Goal: Task Accomplishment & Management: Complete application form

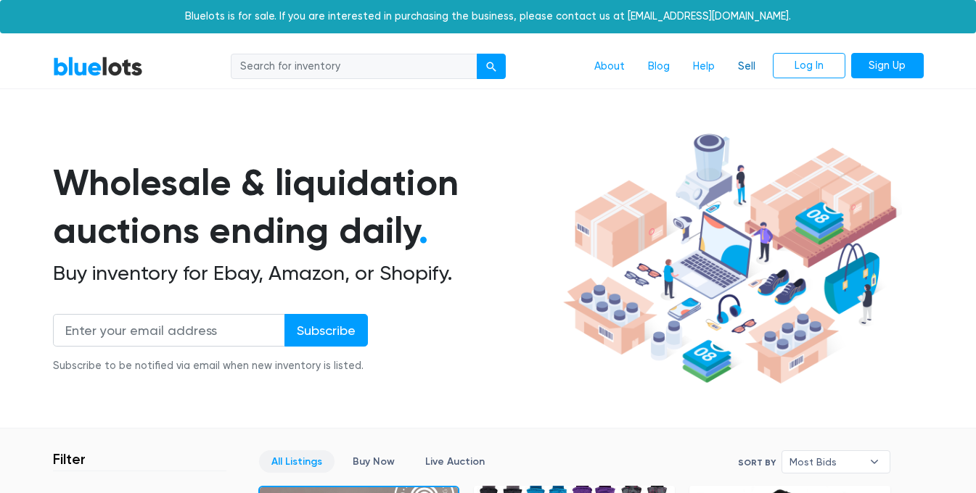
click at [747, 73] on link "Sell" at bounding box center [746, 67] width 41 height 28
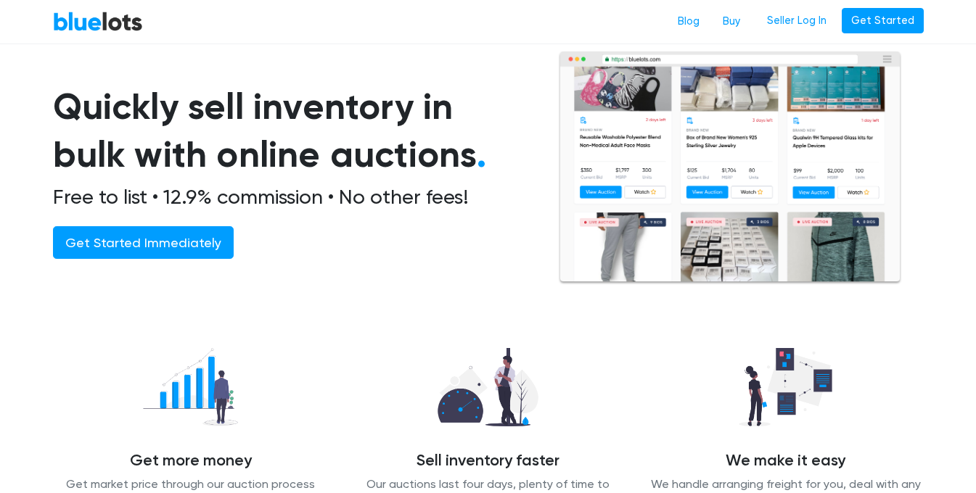
scroll to position [79, 0]
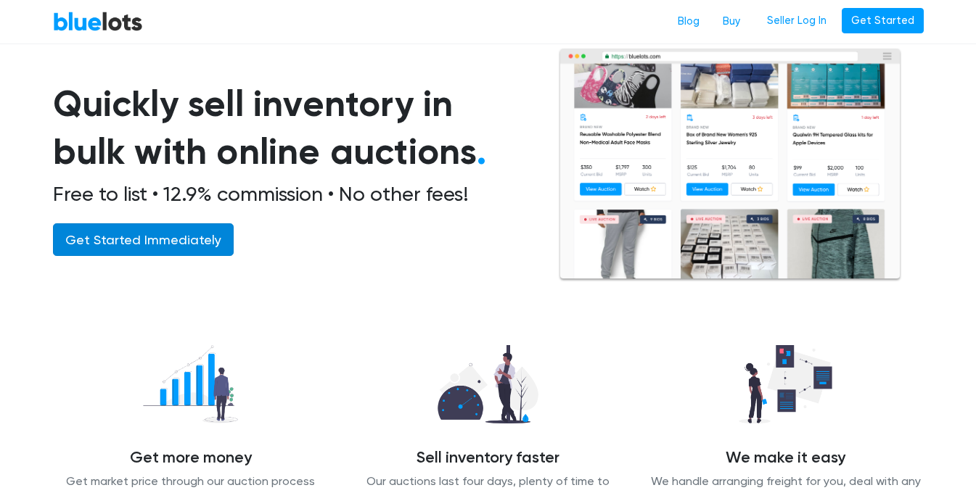
click at [189, 246] on link "Get Started Immediately" at bounding box center [143, 240] width 181 height 33
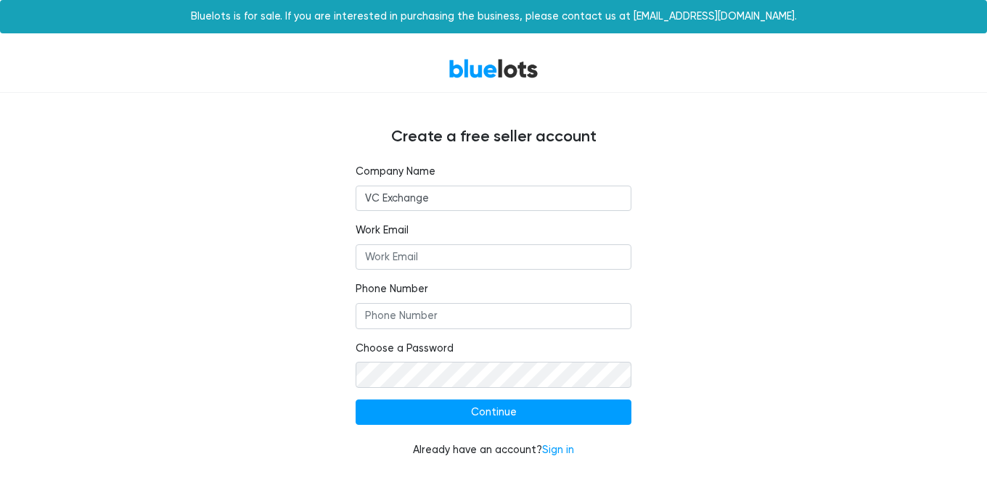
type input "VC Exchange"
click at [425, 261] on input "Work Email" at bounding box center [494, 258] width 276 height 26
type input "TyrellVirgil@gmail.com"
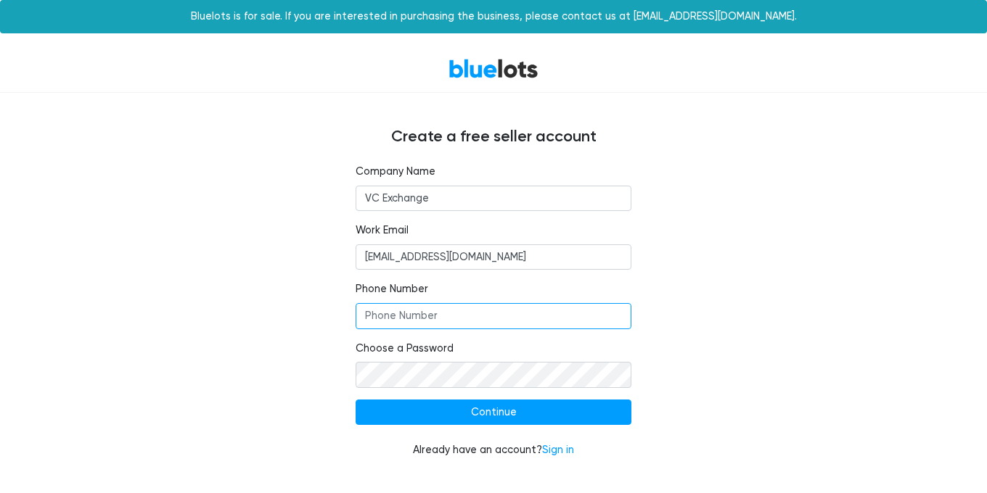
click at [401, 319] on input "Phone Number" at bounding box center [494, 316] width 276 height 26
type input "3095327932"
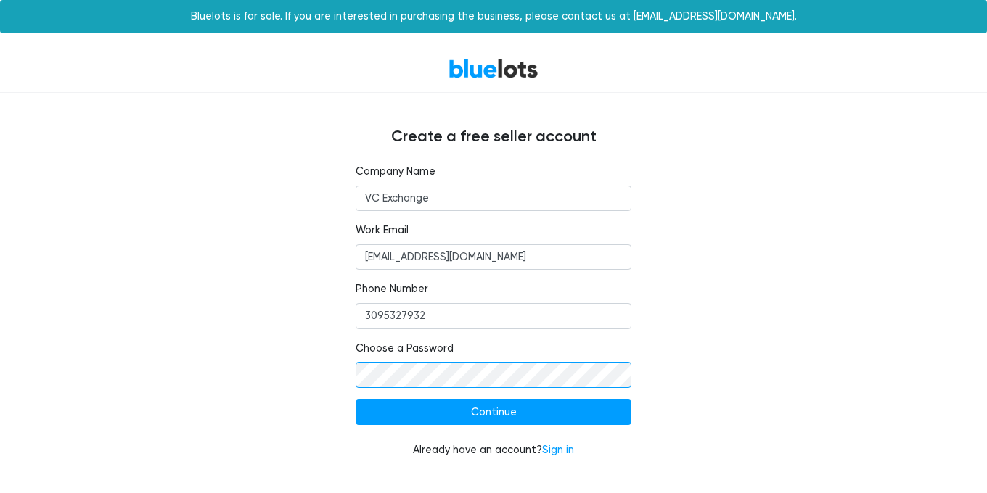
click at [356, 400] on input "Continue" at bounding box center [494, 413] width 276 height 26
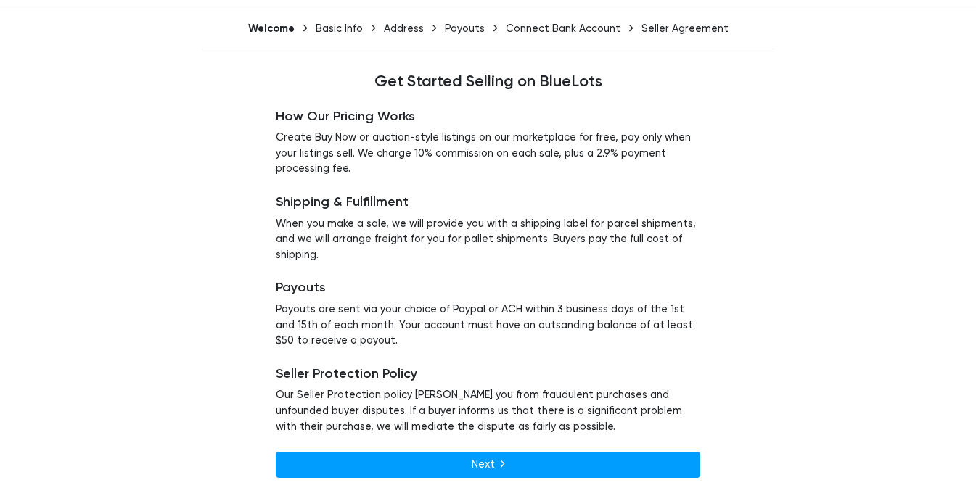
scroll to position [86, 0]
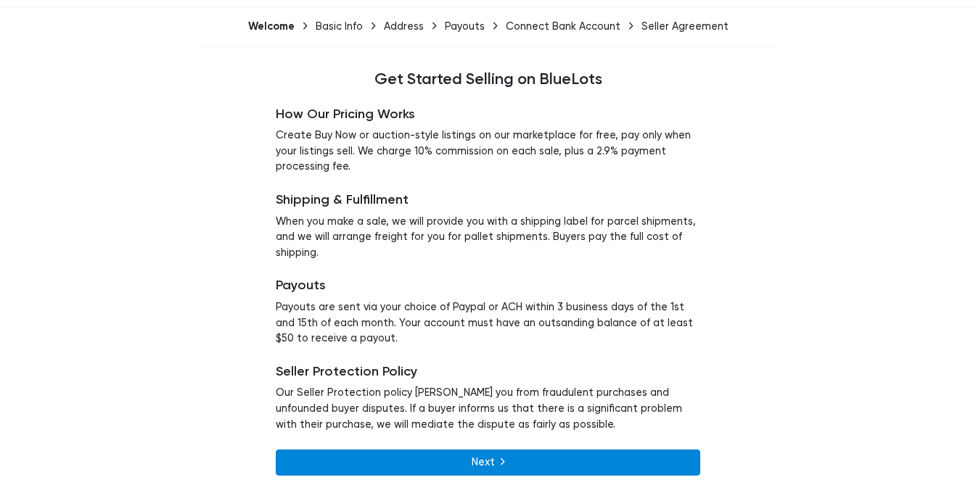
click at [477, 451] on link "Next" at bounding box center [488, 463] width 425 height 26
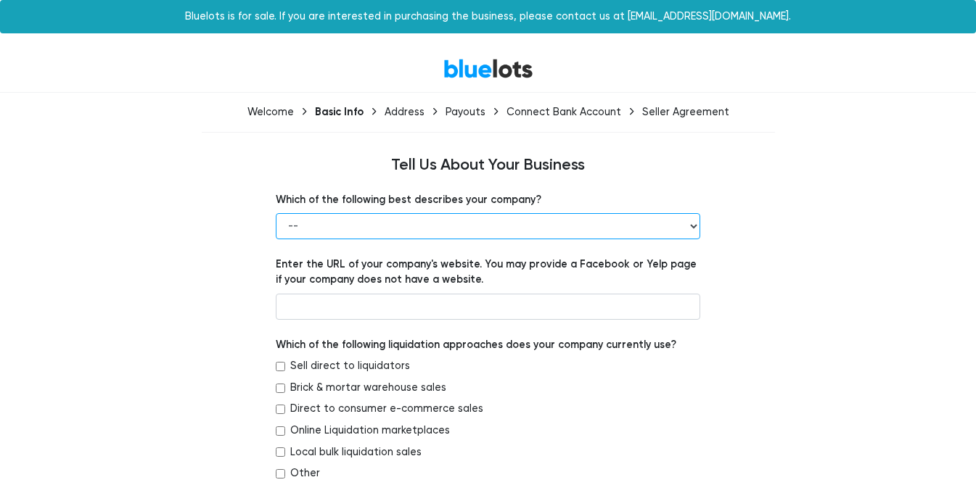
click at [445, 230] on select "-- Retailer Wholesaler Brand or Manufacturer Liquidator 3PL Other" at bounding box center [488, 226] width 425 height 26
select select "Brand or Manufacturer"
click at [276, 213] on select "-- Retailer Wholesaler Brand or Manufacturer Liquidator 3PL Other" at bounding box center [488, 226] width 425 height 26
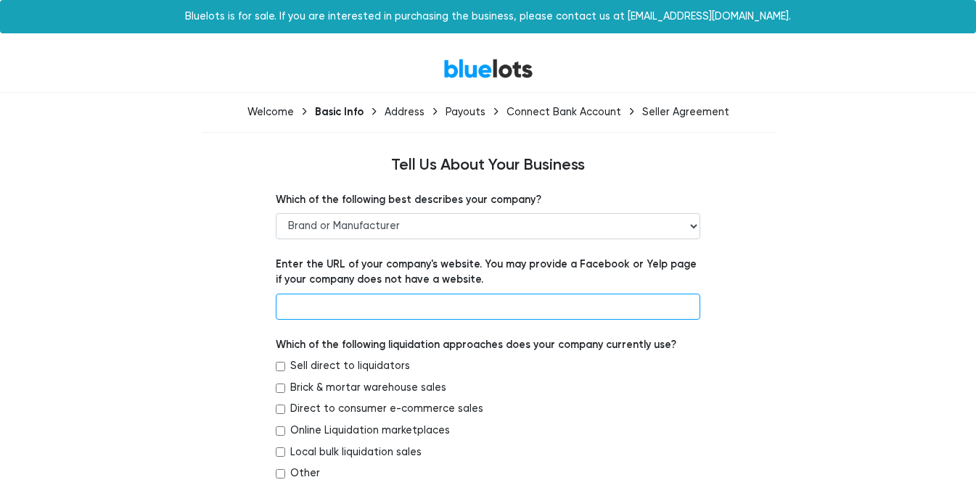
click at [403, 312] on input "text" at bounding box center [488, 307] width 425 height 26
type input "Amazon Account"
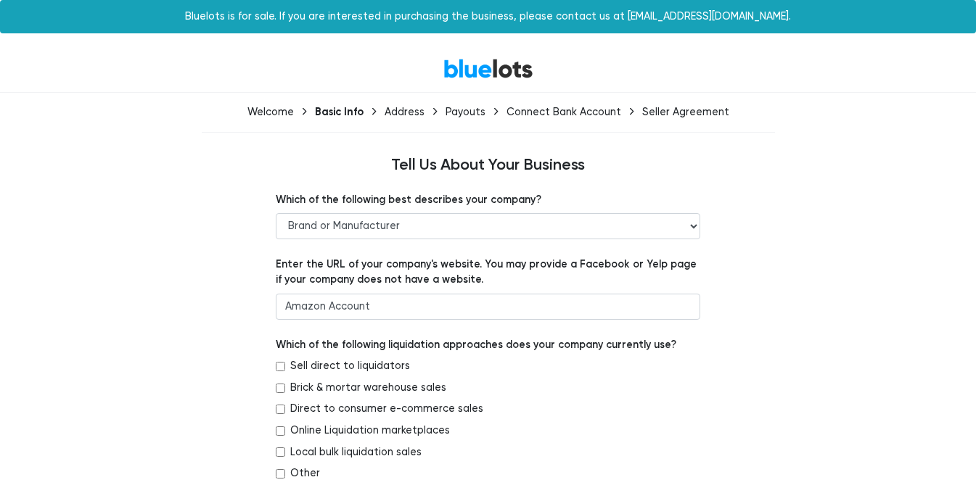
click at [361, 454] on label "Local bulk liquidation sales" at bounding box center [355, 453] width 131 height 16
click at [285, 454] on input "Local bulk liquidation sales" at bounding box center [280, 452] width 9 height 9
checkbox input "true"
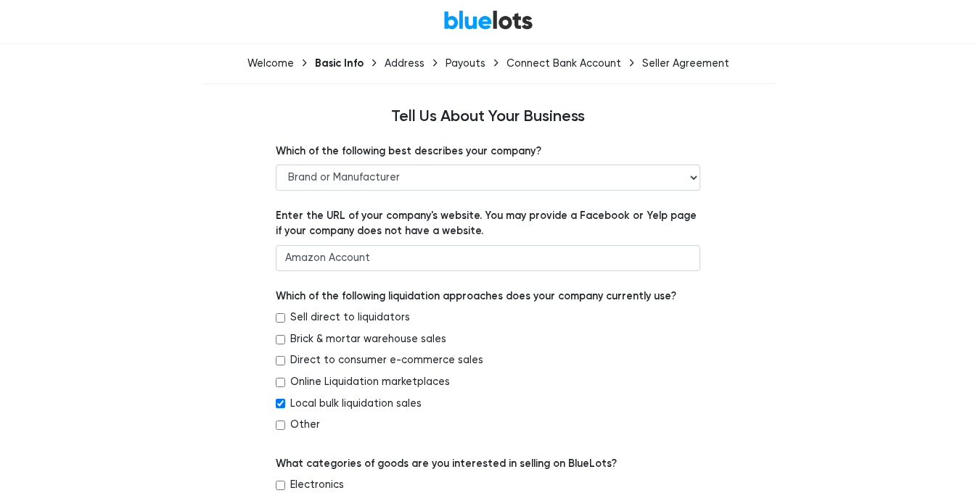
scroll to position [49, 0]
click at [340, 361] on label "Direct to consumer e-commerce sales" at bounding box center [386, 360] width 193 height 16
click at [285, 361] on input "Direct to consumer e-commerce sales" at bounding box center [280, 360] width 9 height 9
checkbox input "true"
click at [329, 404] on label "Local bulk liquidation sales" at bounding box center [355, 403] width 131 height 16
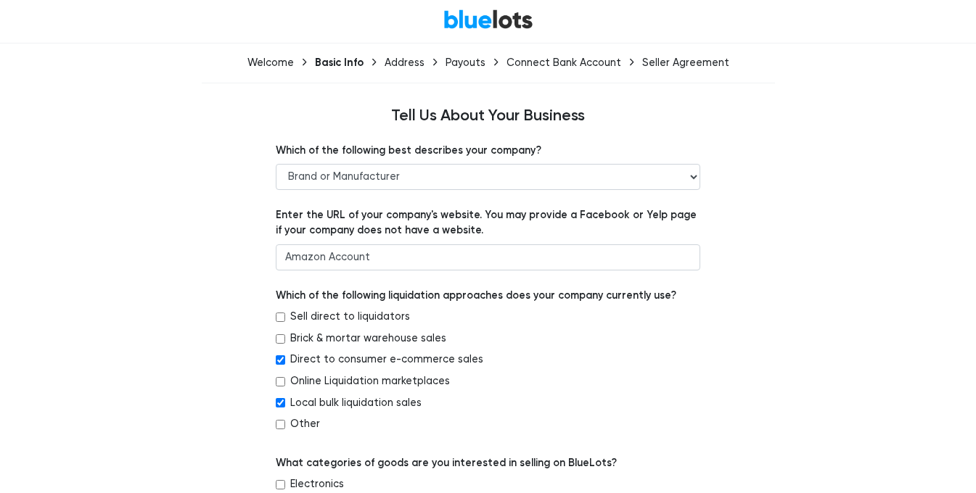
click at [285, 404] on input "Local bulk liquidation sales" at bounding box center [280, 402] width 9 height 9
checkbox input "false"
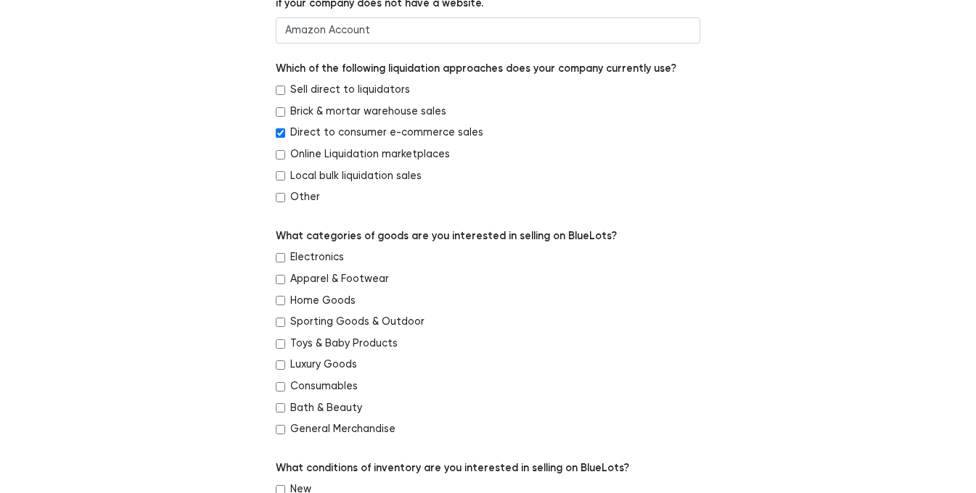
scroll to position [277, 0]
click at [346, 427] on label "General Merchandise" at bounding box center [342, 429] width 105 height 16
click at [285, 427] on input "General Merchandise" at bounding box center [280, 429] width 9 height 9
checkbox input "true"
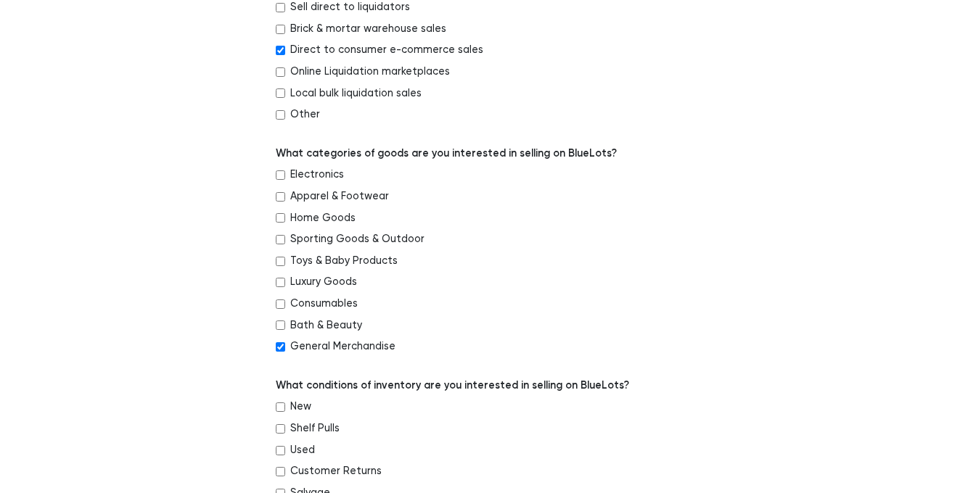
scroll to position [364, 0]
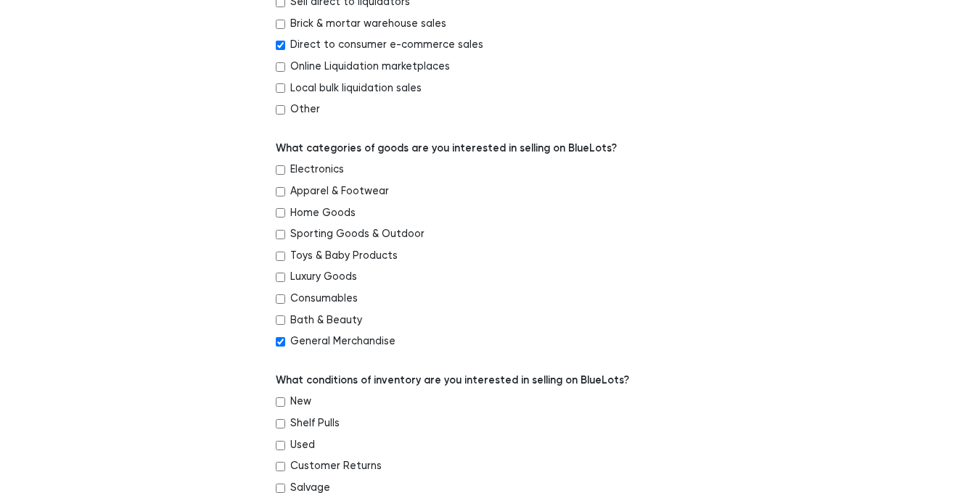
click at [301, 403] on label "New" at bounding box center [300, 402] width 21 height 16
click at [285, 403] on input "New" at bounding box center [280, 402] width 9 height 9
checkbox input "true"
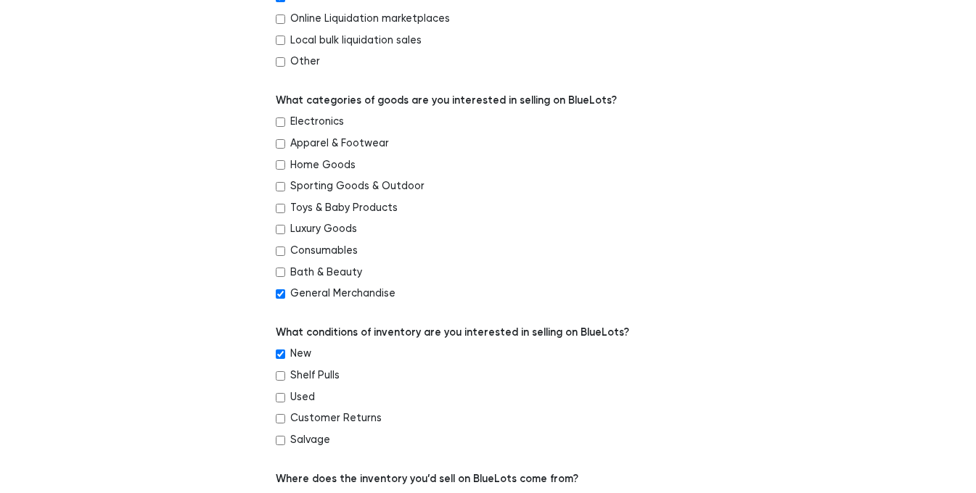
scroll to position [417, 0]
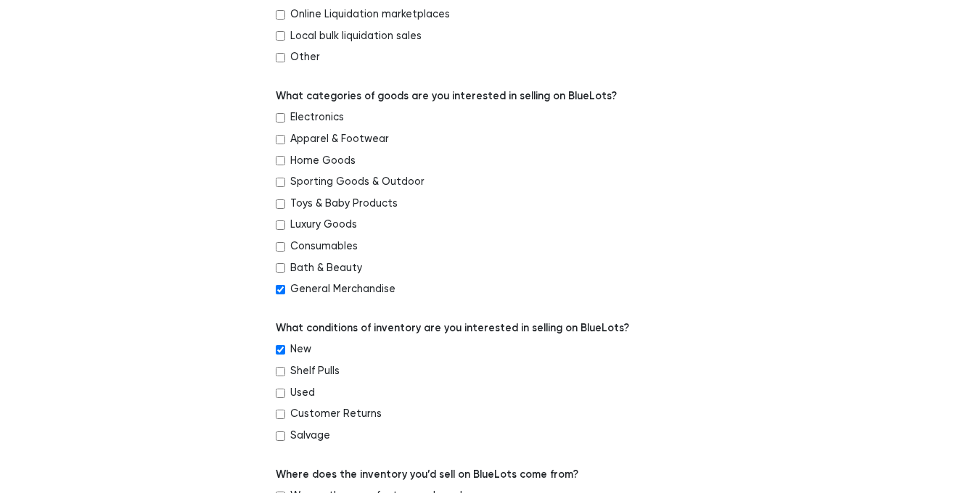
click at [311, 369] on label "Shelf Pulls" at bounding box center [314, 372] width 49 height 16
click at [285, 369] on input "Shelf Pulls" at bounding box center [280, 371] width 9 height 9
checkbox input "true"
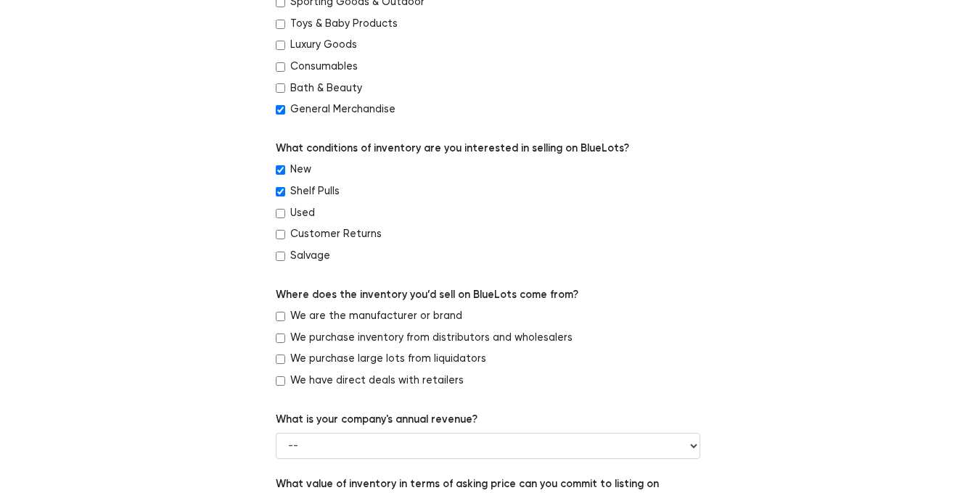
scroll to position [599, 0]
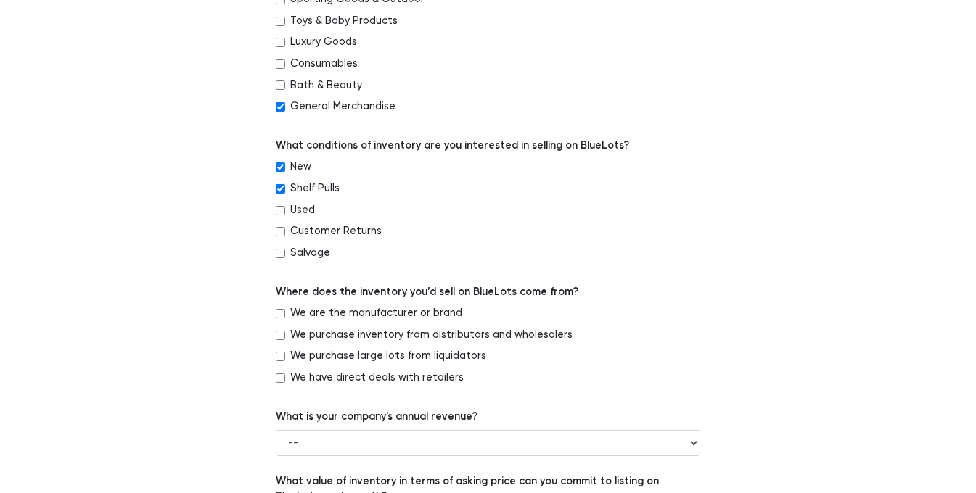
click at [308, 313] on label "We are the manufacturer or brand" at bounding box center [376, 314] width 172 height 16
click at [285, 313] on input "We are the manufacturer or brand" at bounding box center [280, 313] width 9 height 9
checkbox input "true"
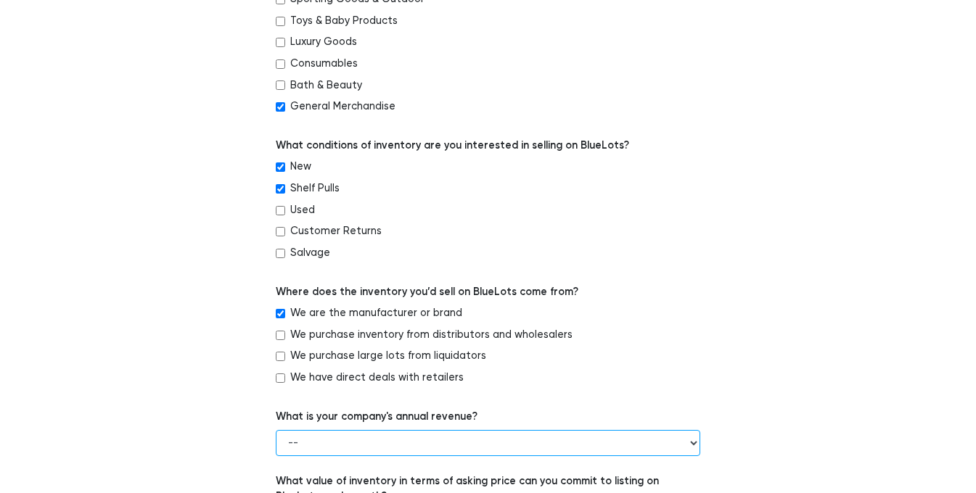
click at [348, 447] on select "-- Less than $100,000 $100,000 to $500,000 $500,000 to $1,000,000 $1,000,000 to…" at bounding box center [488, 443] width 425 height 26
select select "Less than $100,000"
click at [276, 430] on select "-- Less than $100,000 $100,000 to $500,000 $500,000 to $1,000,000 $1,000,000 to…" at bounding box center [488, 443] width 425 height 26
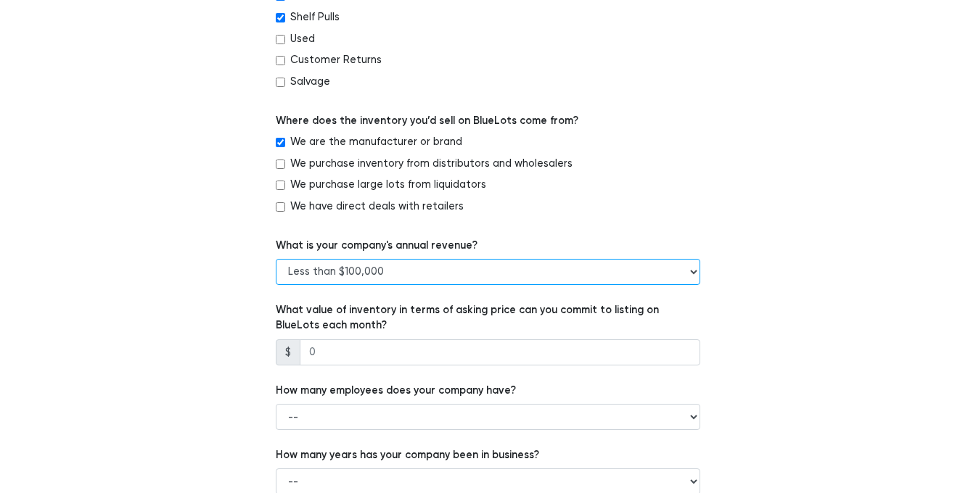
scroll to position [780, 0]
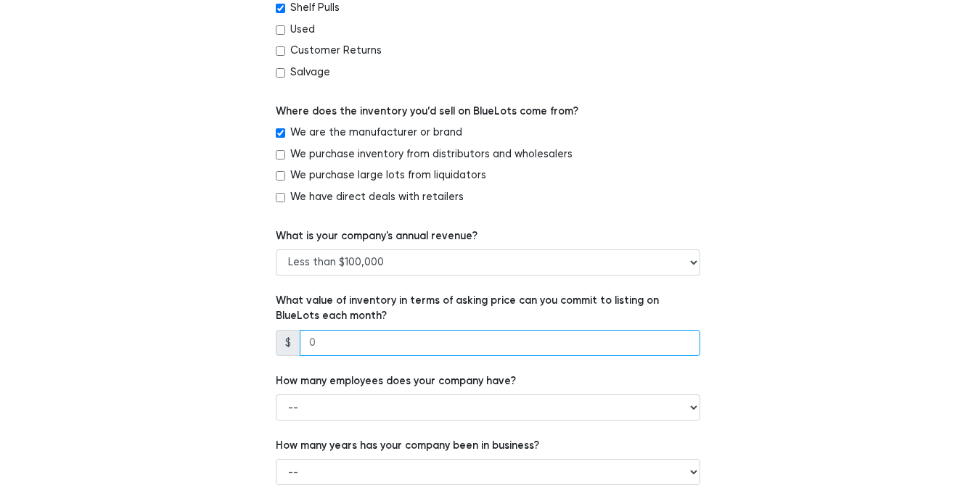
click at [345, 341] on input "number" at bounding box center [500, 343] width 401 height 26
type input "15810"
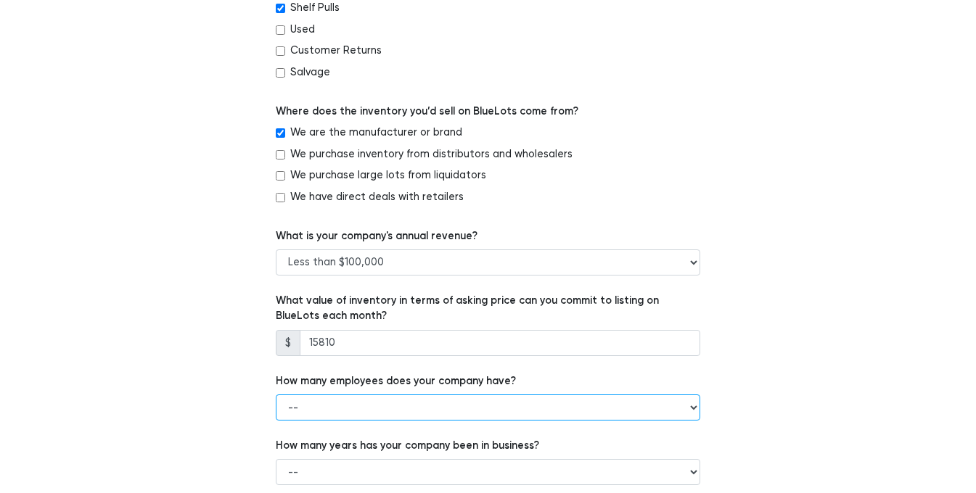
click at [510, 406] on select "-- 1 - 5 6 - 20 21 - 50 More than 50" at bounding box center [488, 408] width 425 height 26
select select "1 - 5"
click at [276, 395] on select "-- 1 - 5 6 - 20 21 - 50 More than 50" at bounding box center [488, 408] width 425 height 26
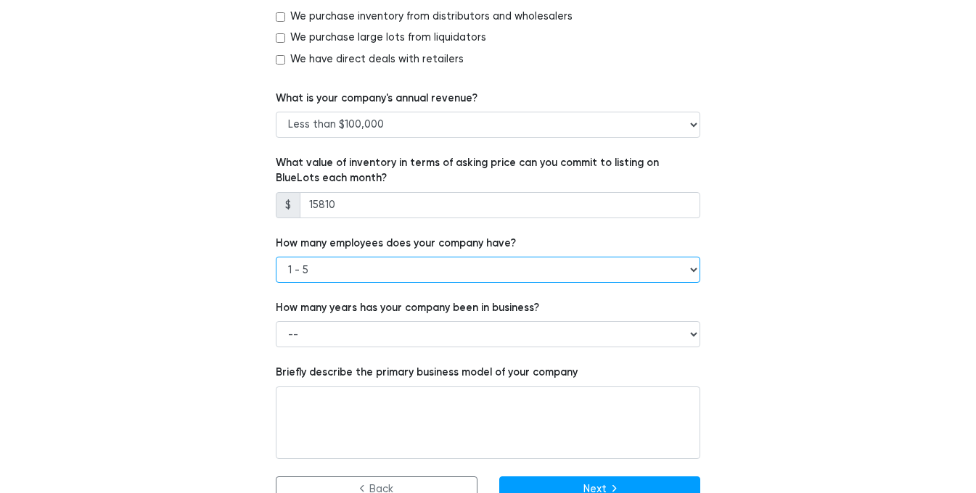
scroll to position [927, 0]
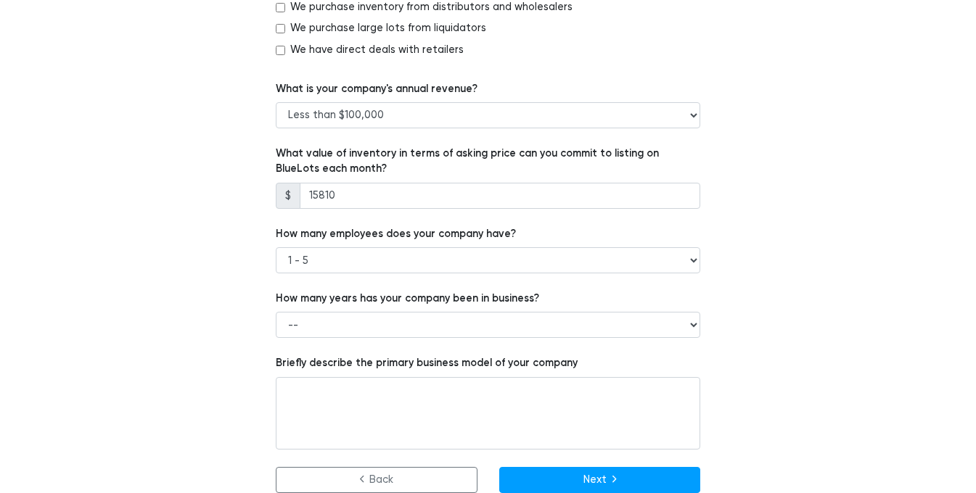
click at [506, 308] on div "How many years has your company been in business? -- Less than 1 year 1 to 3 ye…" at bounding box center [488, 314] width 425 height 47
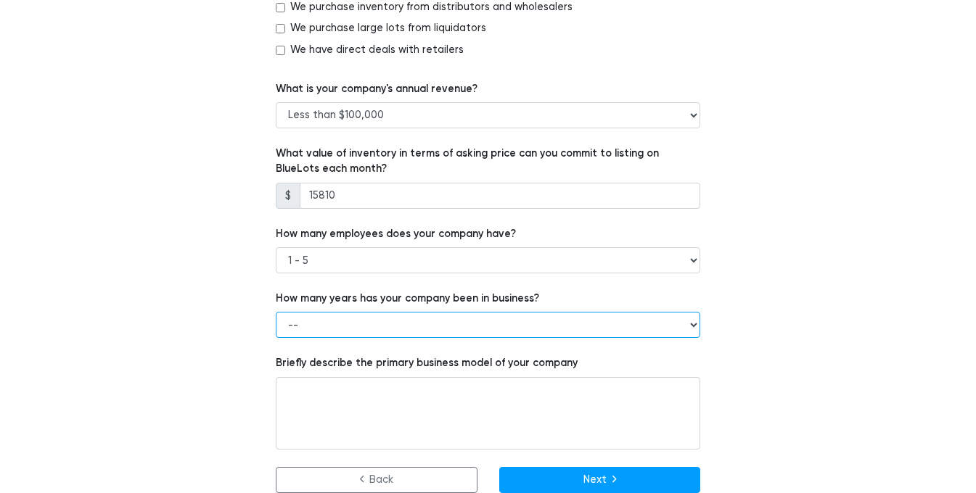
click at [502, 333] on select "-- Less than 1 year 1 to 3 years 4+ years" at bounding box center [488, 325] width 425 height 26
select select "1 to 3 years"
click at [276, 312] on select "-- Less than 1 year 1 to 3 years 4+ years" at bounding box center [488, 325] width 425 height 26
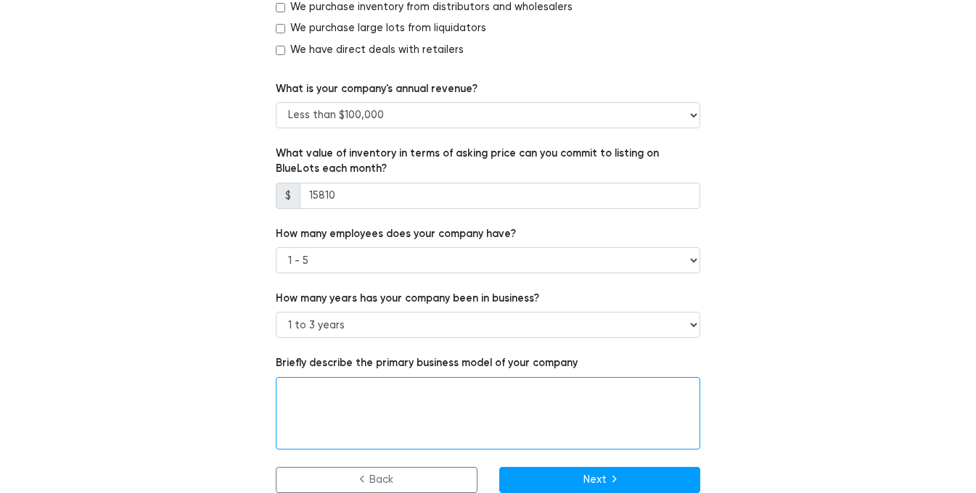
click at [440, 403] on textarea at bounding box center [488, 413] width 425 height 73
type textarea "We"
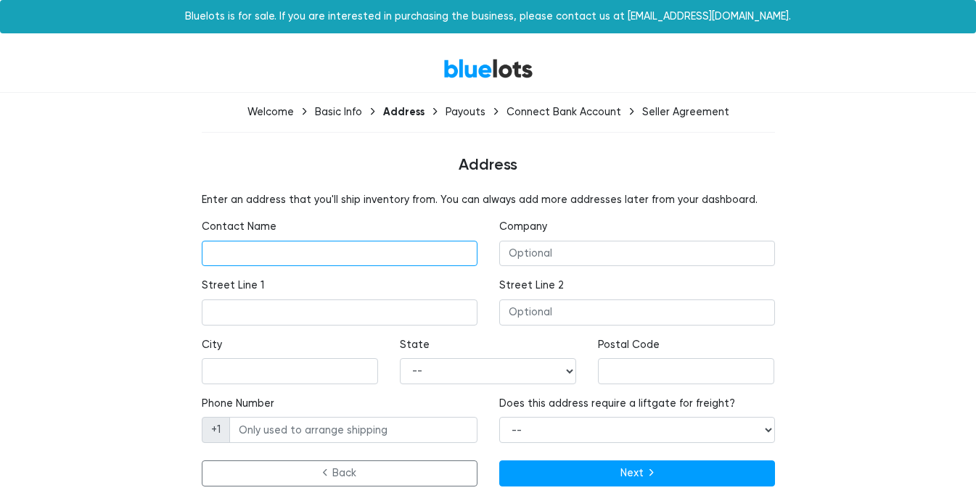
click at [390, 260] on input "text" at bounding box center [340, 254] width 276 height 26
type input "[PERSON_NAME]"
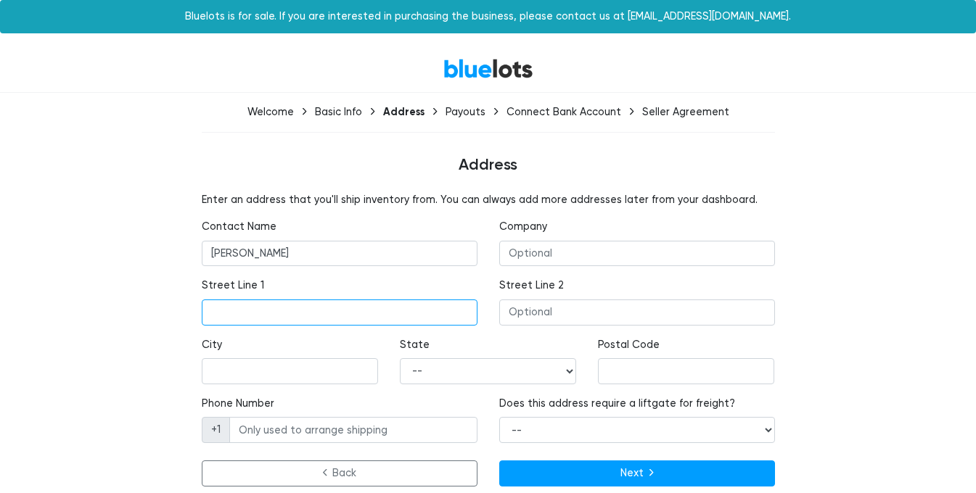
click at [240, 311] on input "text" at bounding box center [340, 313] width 276 height 26
type input "12517 Midpointe Dr"
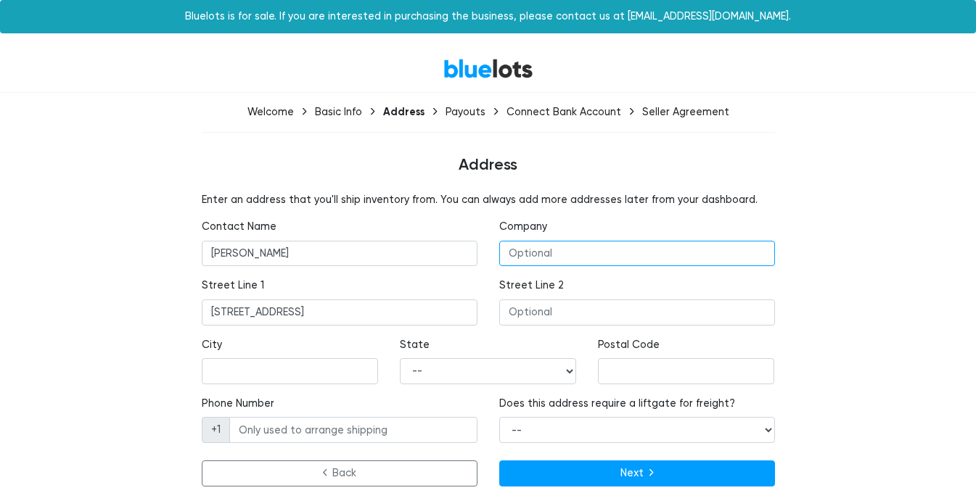
click at [529, 243] on input "text" at bounding box center [637, 254] width 276 height 26
type input "VC Exchange"
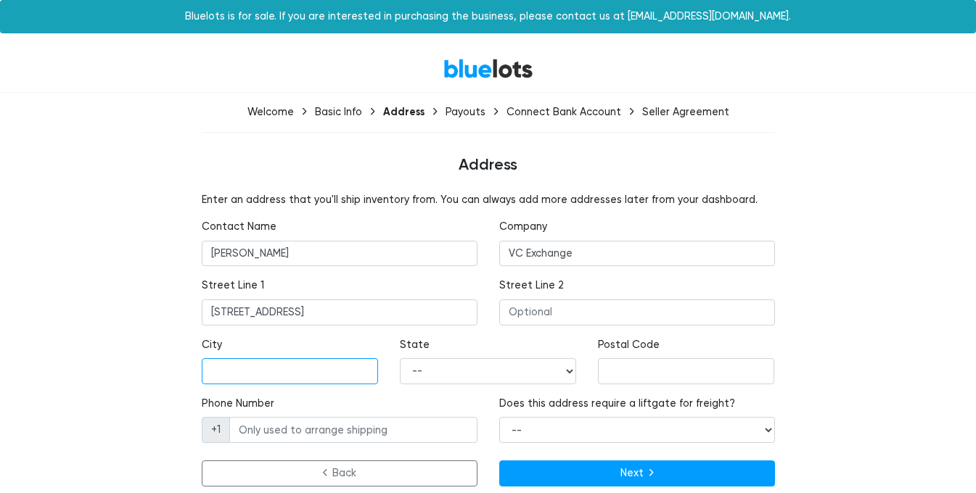
click at [292, 378] on input "text" at bounding box center [290, 371] width 176 height 26
type input "Riverview"
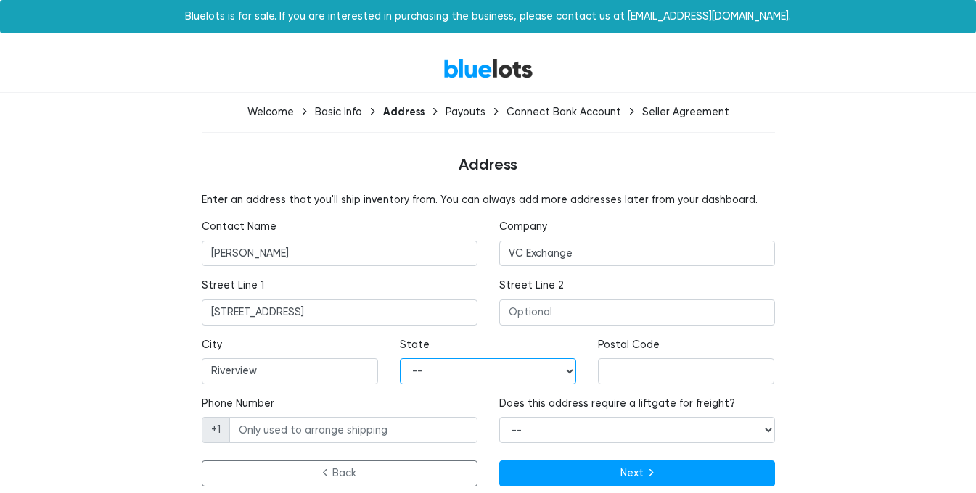
click at [473, 378] on select "-- Alabama Alaska Arizona Arkansas California Colorado Connecticut Delaware Dis…" at bounding box center [488, 371] width 176 height 26
select select "FL"
click at [400, 358] on select "-- Alabama Alaska Arizona Arkansas California Colorado Connecticut Delaware Dis…" at bounding box center [488, 371] width 176 height 26
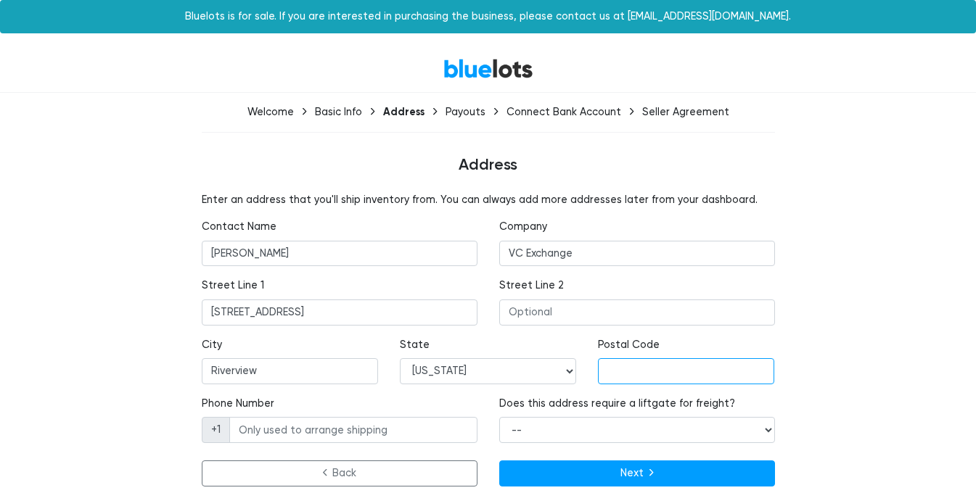
click at [617, 374] on input "text" at bounding box center [686, 371] width 176 height 26
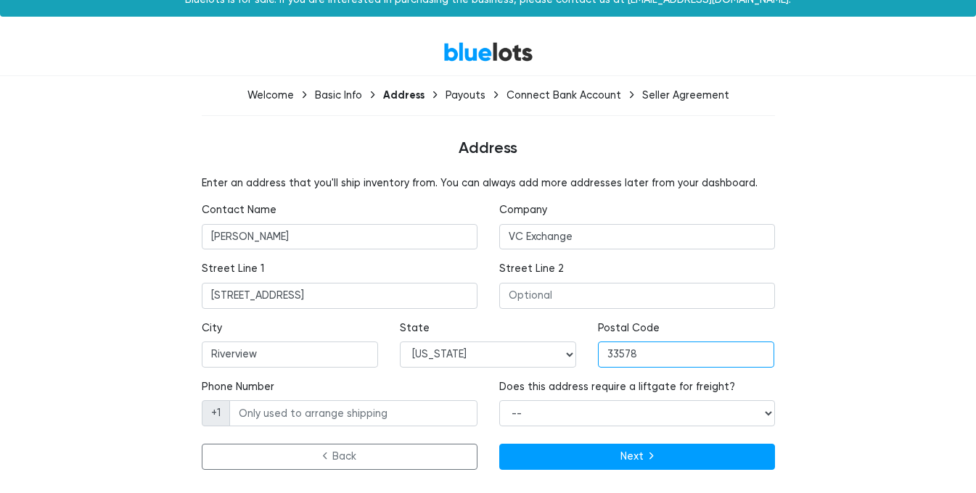
type input "33578"
click at [600, 416] on select "-- Yes No" at bounding box center [637, 414] width 276 height 26
select select "false"
click at [499, 401] on select "-- Yes No" at bounding box center [637, 414] width 276 height 26
click at [375, 413] on input "Phone Number" at bounding box center [353, 414] width 248 height 26
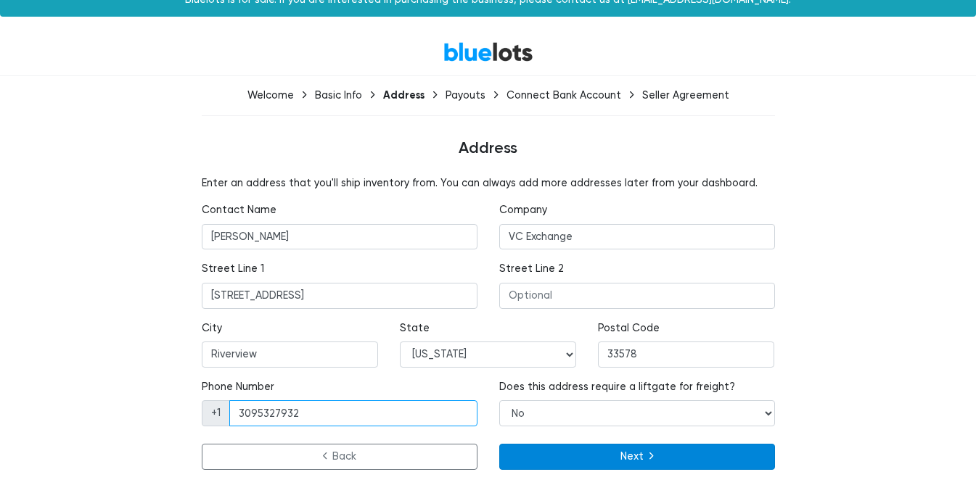
type input "3095327932"
click at [647, 457] on button "Next" at bounding box center [637, 457] width 276 height 26
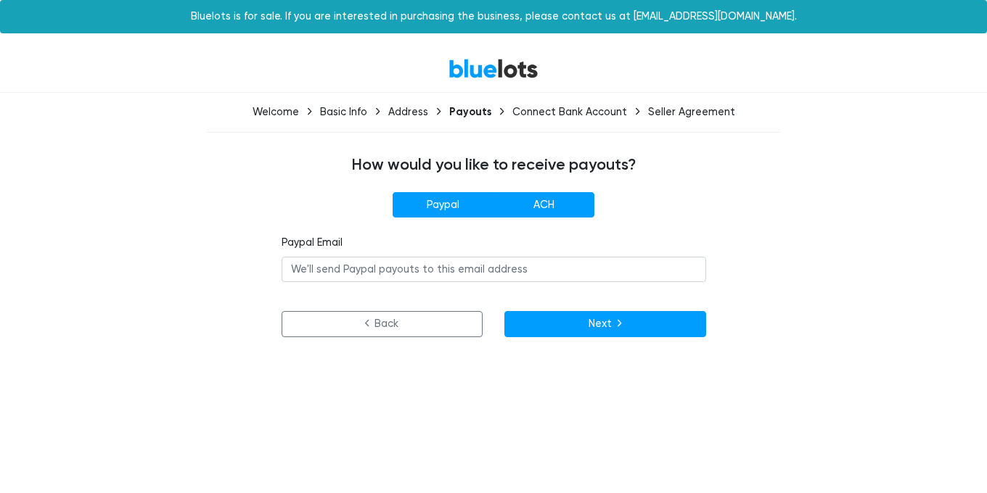
click at [552, 210] on label "ACH" at bounding box center [543, 205] width 101 height 26
radio input"] "true"
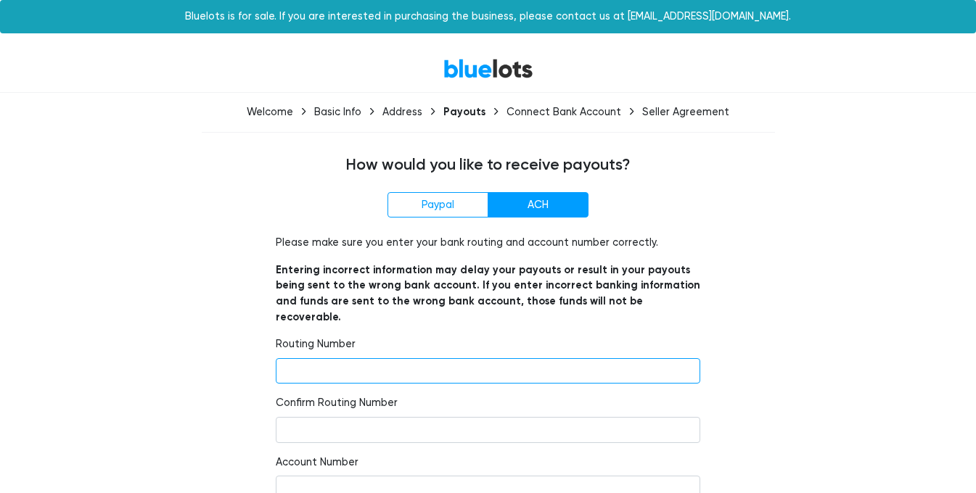
click at [459, 358] on input "number" at bounding box center [488, 371] width 425 height 26
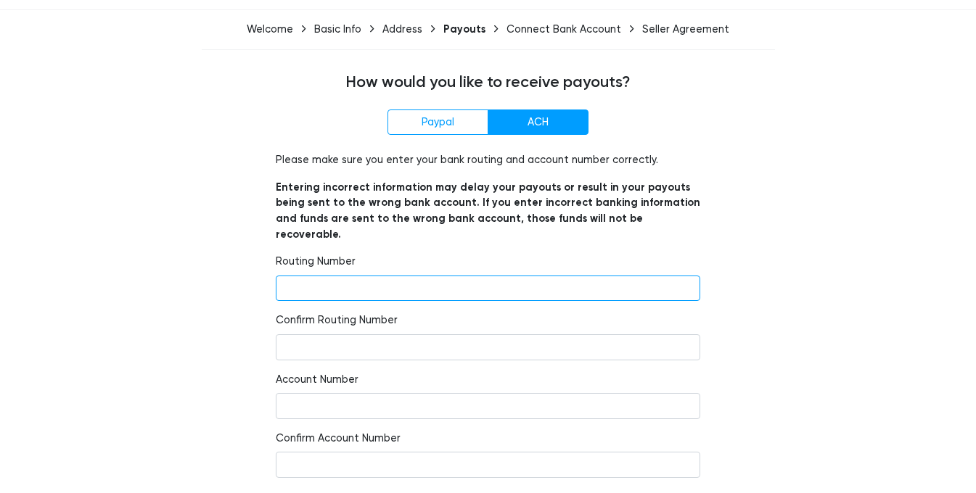
scroll to position [124, 0]
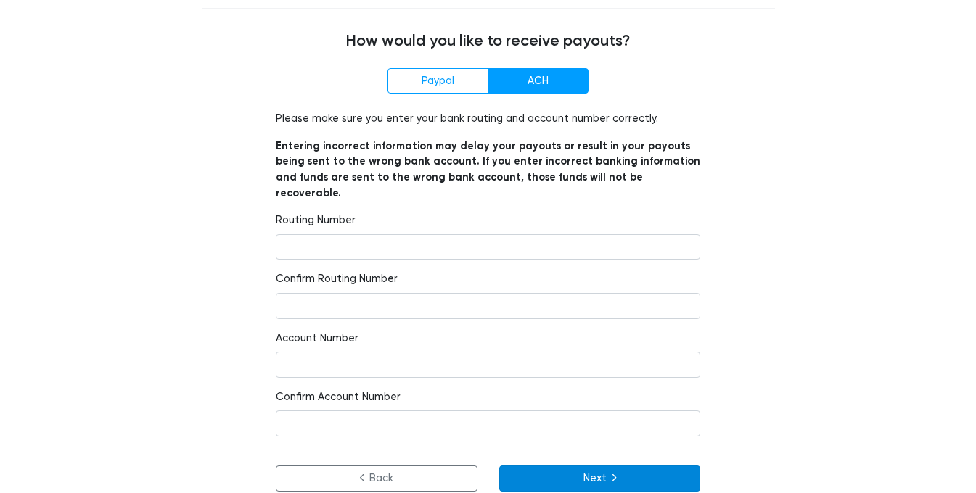
click at [604, 466] on button "Next" at bounding box center [600, 479] width 202 height 26
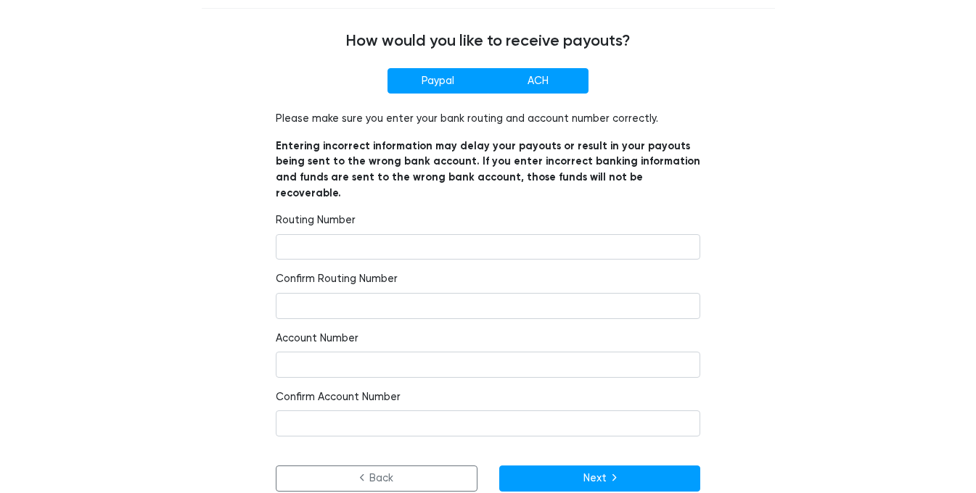
click at [432, 72] on label "Paypal" at bounding box center [438, 81] width 101 height 26
radio input"] "true"
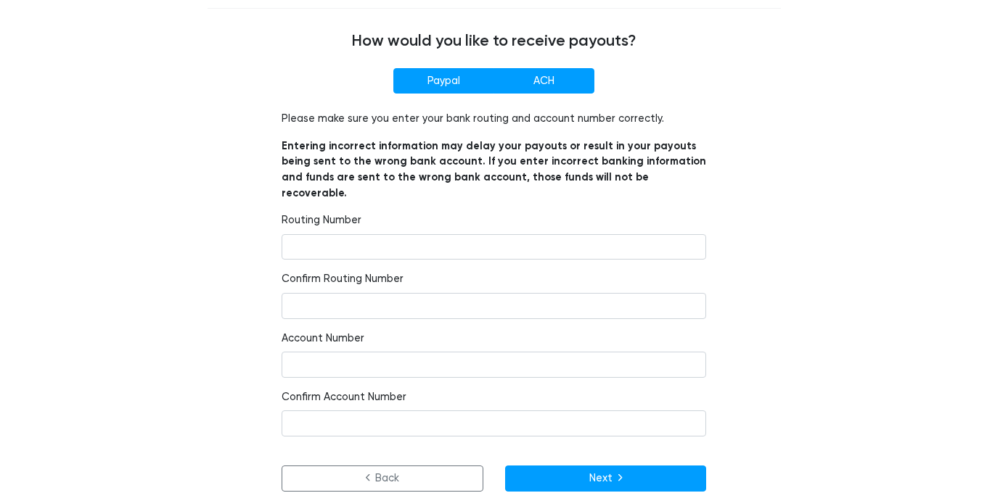
scroll to position [0, 0]
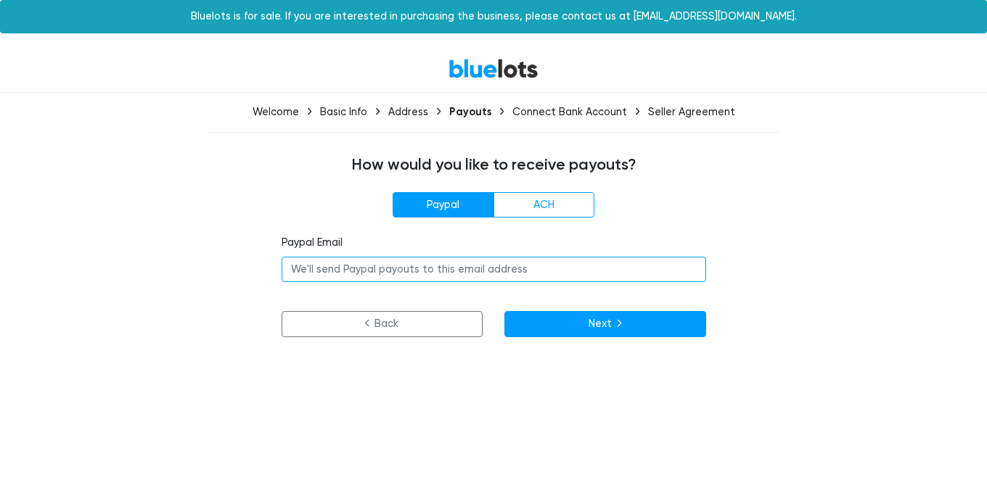
click at [427, 277] on input "email" at bounding box center [494, 270] width 425 height 26
type input "TyrellVirgil@gmail.com"
click at [504, 311] on button "Next" at bounding box center [605, 324] width 202 height 26
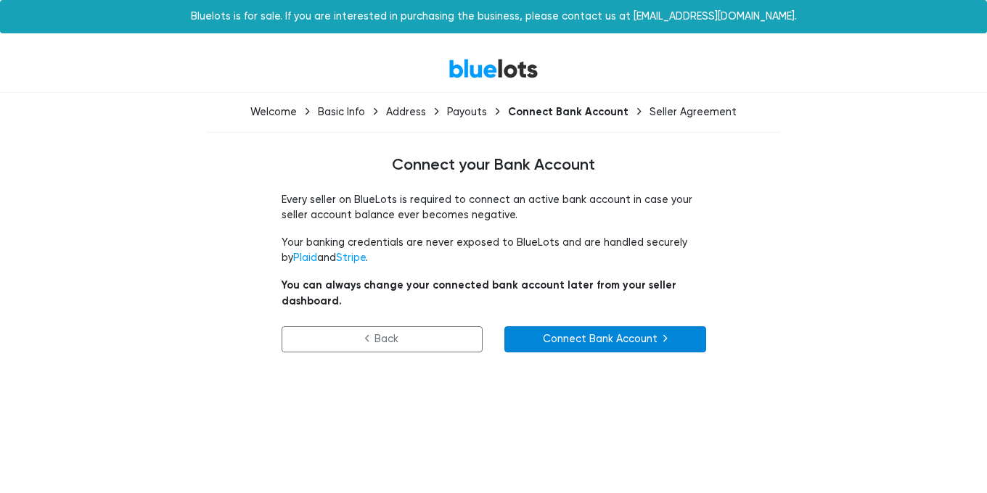
click at [541, 327] on link "Connect Bank Account" at bounding box center [605, 340] width 202 height 26
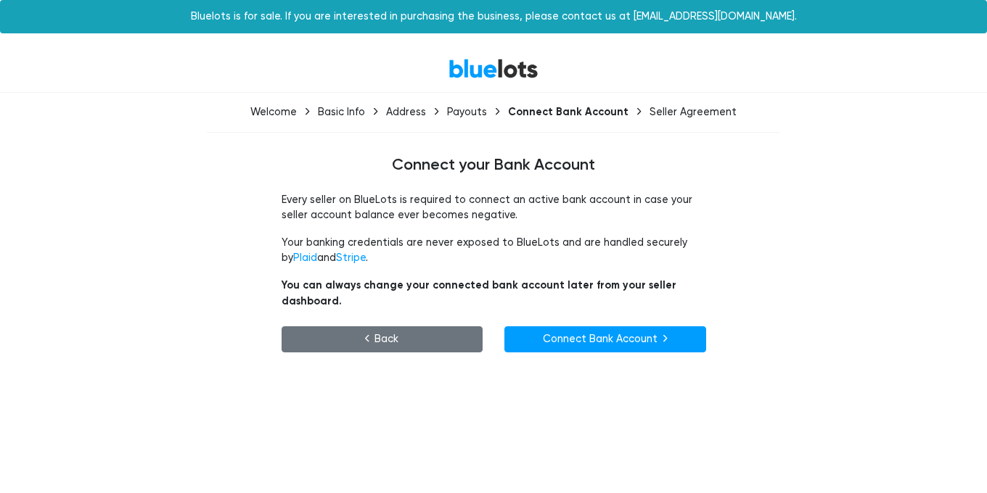
click at [440, 332] on link "Back" at bounding box center [383, 340] width 202 height 26
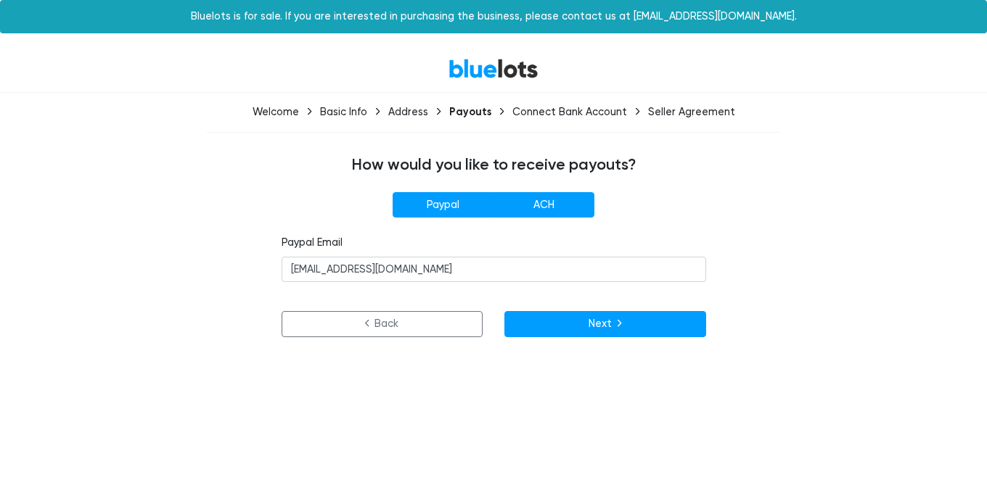
click at [535, 204] on label "ACH" at bounding box center [543, 205] width 101 height 26
radio input"] "true"
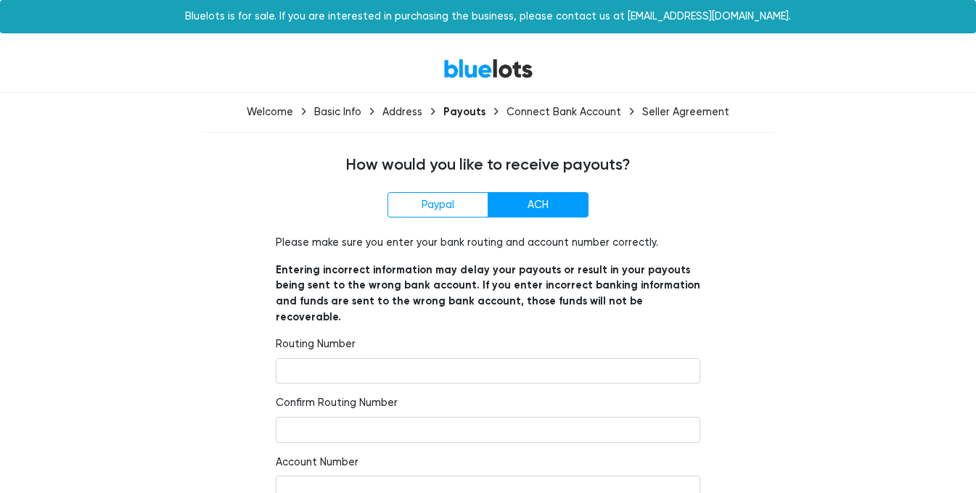
scroll to position [124, 0]
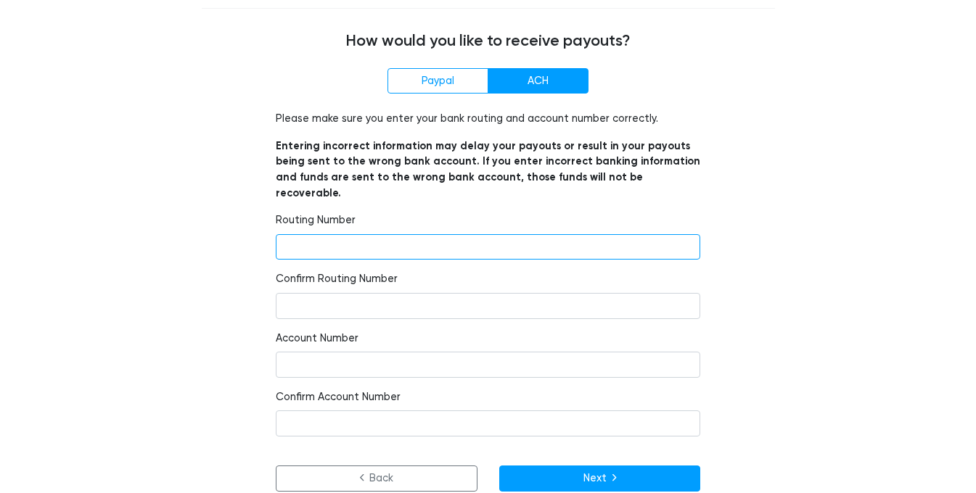
click at [348, 234] on input "number" at bounding box center [488, 247] width 425 height 26
paste input "064209588"
type input "064209588"
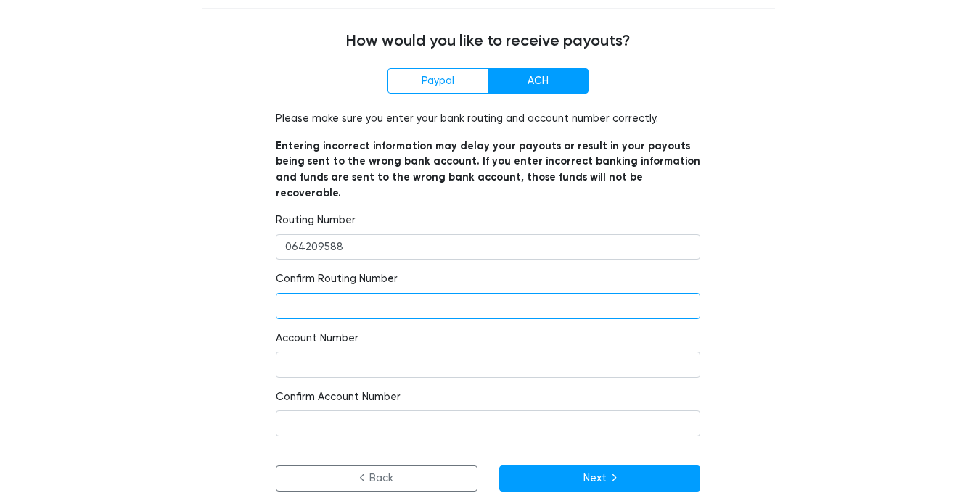
click at [328, 293] on input "number" at bounding box center [488, 306] width 425 height 26
paste input "064209588"
type input "064209588"
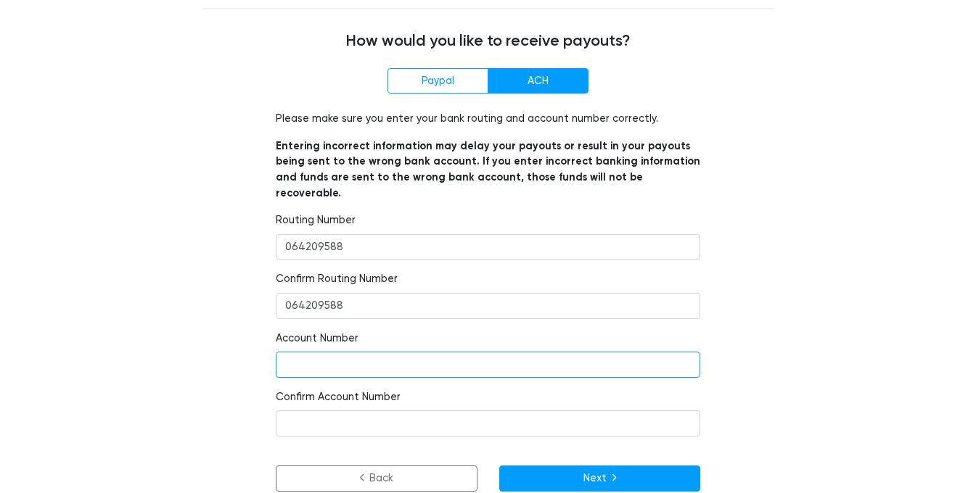
click at [332, 352] on input "number" at bounding box center [488, 365] width 425 height 26
paste input "200000972127"
type input "200000972127"
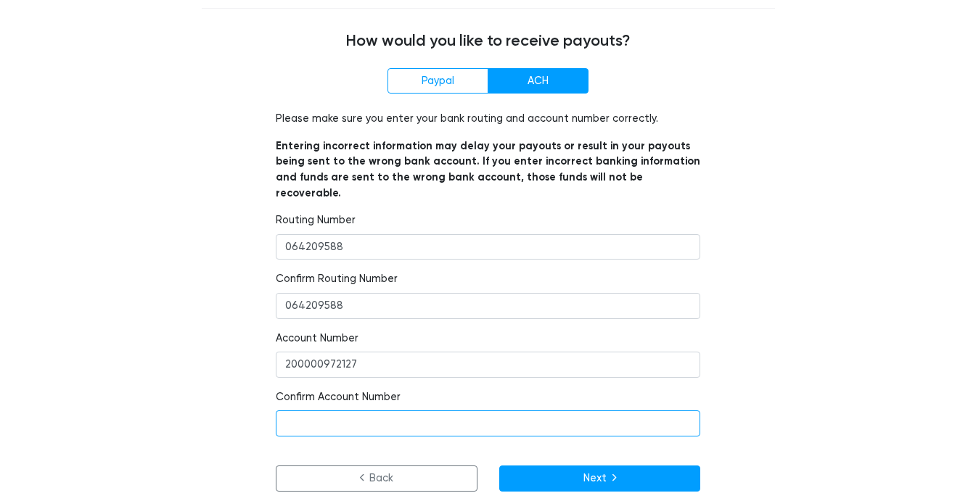
click at [321, 411] on input "number" at bounding box center [488, 424] width 425 height 26
paste input "200000972127"
type input "200000972127"
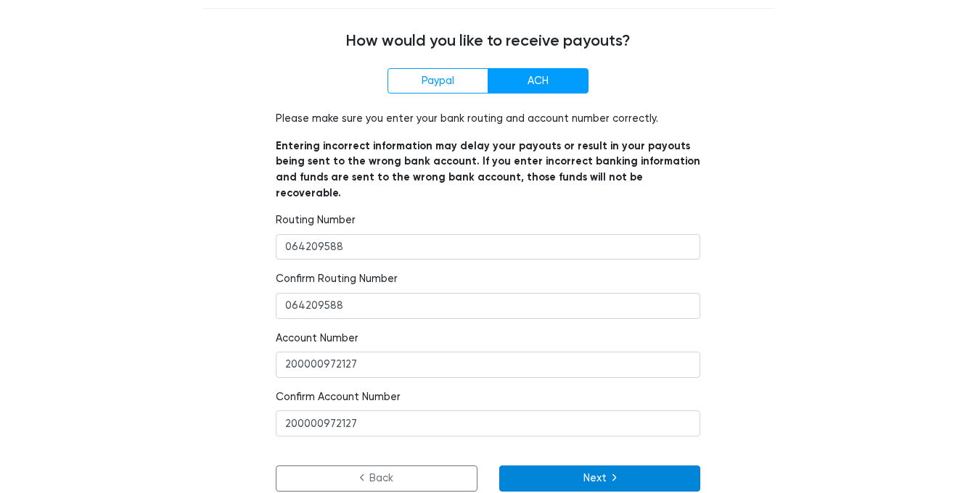
click at [555, 466] on button "Next" at bounding box center [600, 479] width 202 height 26
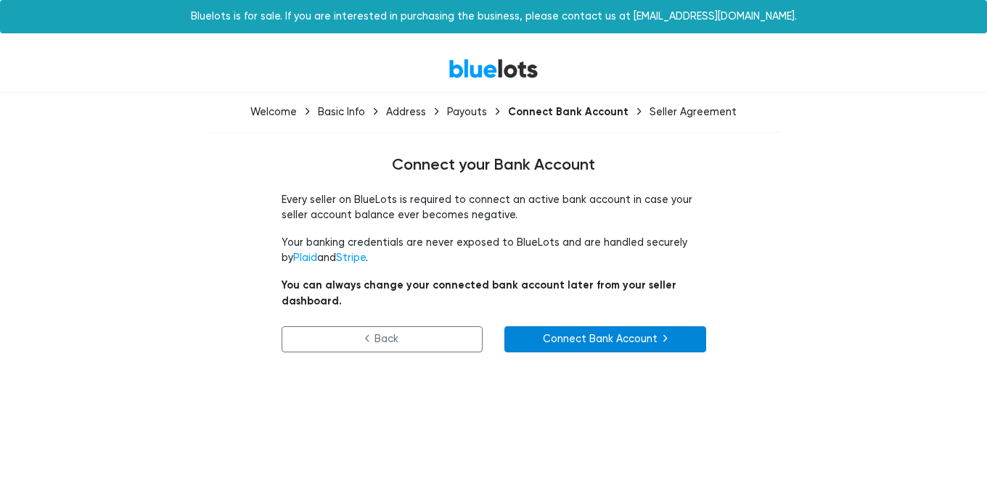
click at [558, 327] on link "Connect Bank Account" at bounding box center [605, 340] width 202 height 26
